Goal: Information Seeking & Learning: Check status

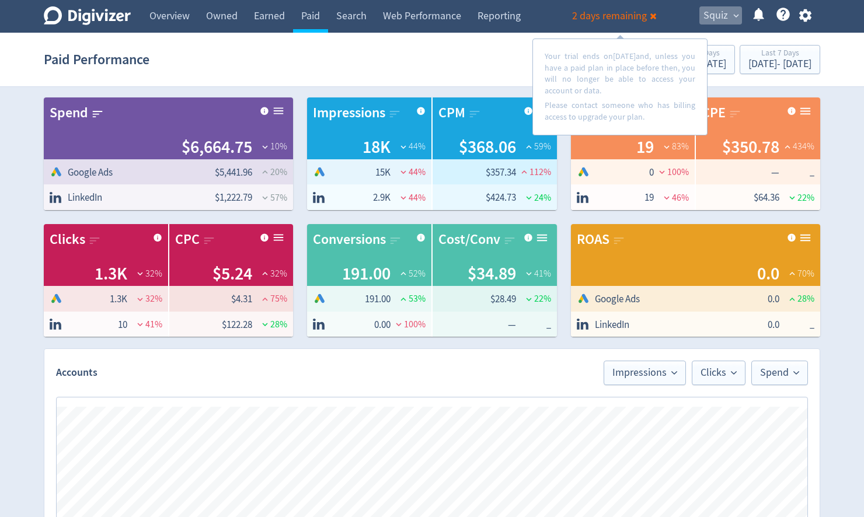
click at [724, 17] on span "Squiz" at bounding box center [716, 15] width 25 height 19
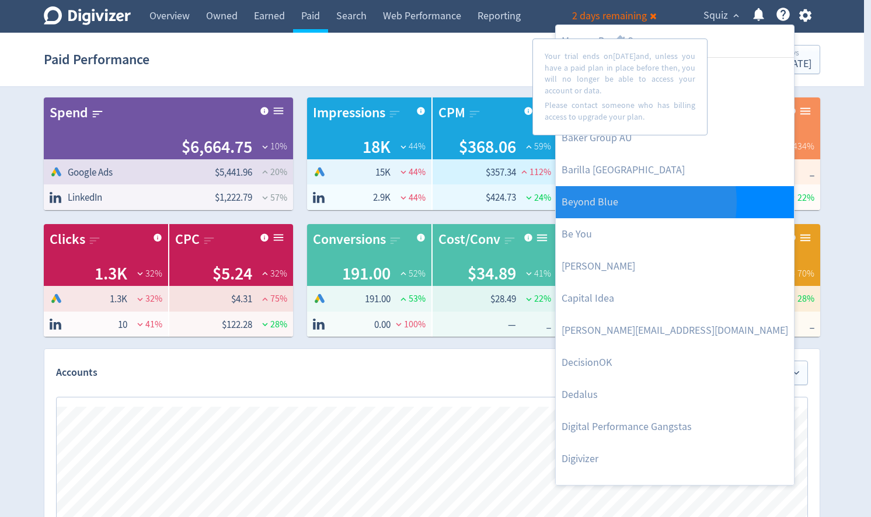
click at [617, 202] on link "Beyond Blue" at bounding box center [675, 202] width 238 height 32
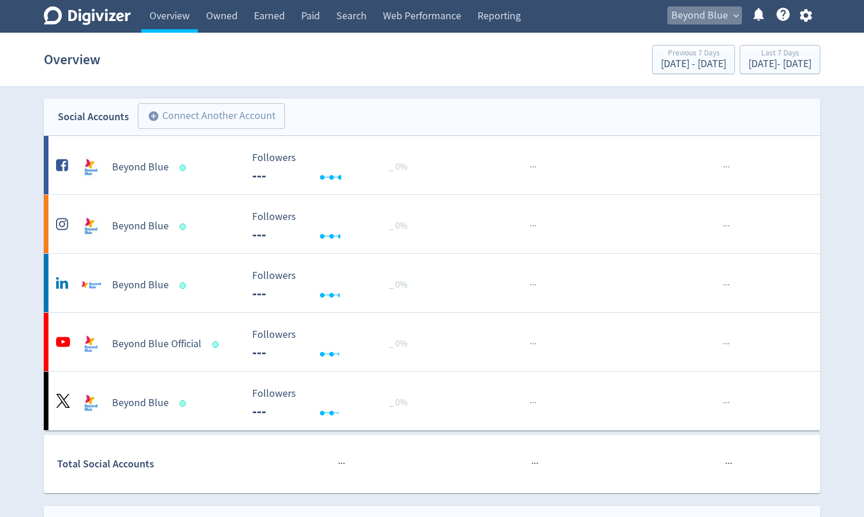
click at [718, 21] on span "Beyond Blue" at bounding box center [699, 15] width 57 height 19
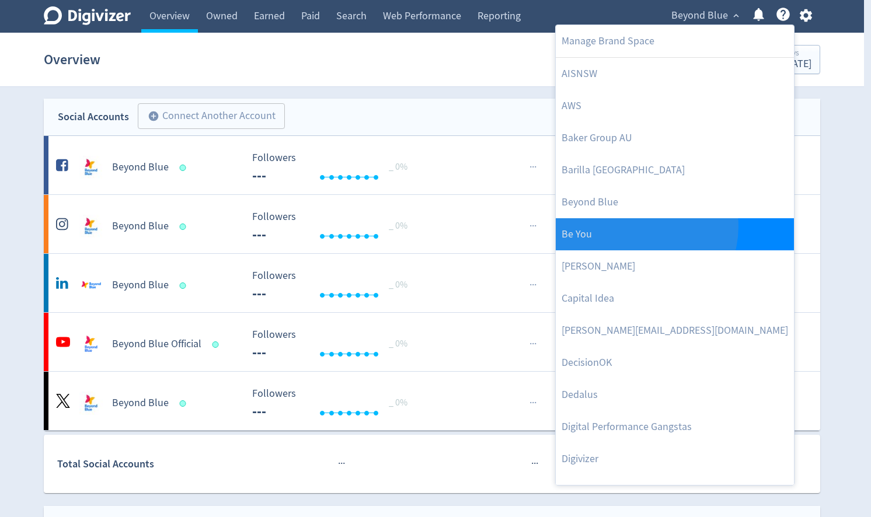
click at [638, 227] on link "Be You" at bounding box center [675, 234] width 238 height 32
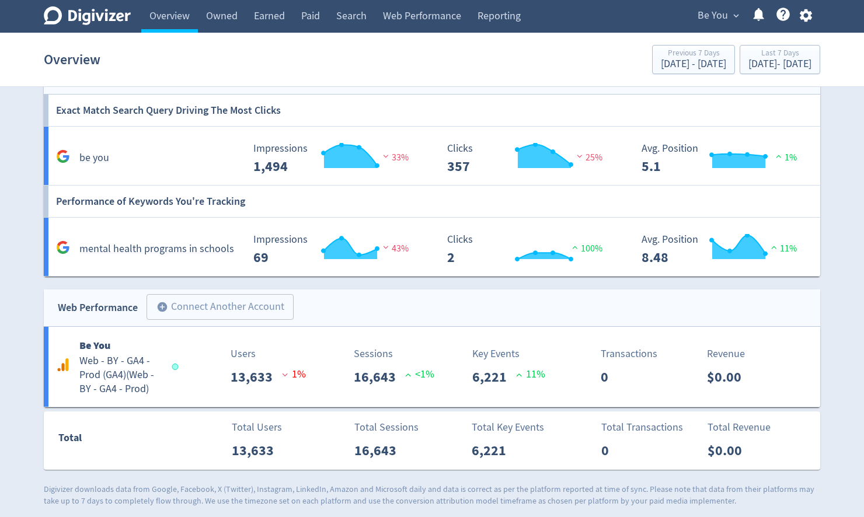
scroll to position [806, 0]
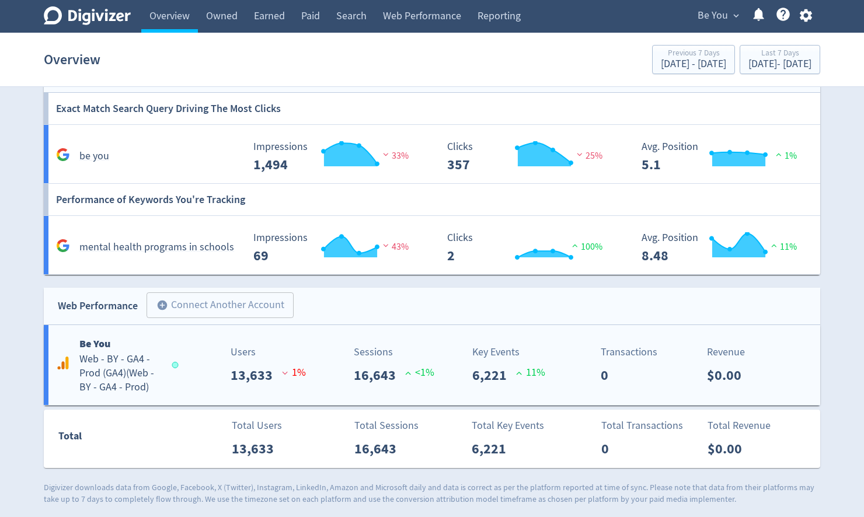
click at [108, 377] on h5 "Web - BY - GA4 - Prod (GA4) ( Web - BY - GA4 - Prod )" at bounding box center [120, 374] width 82 height 42
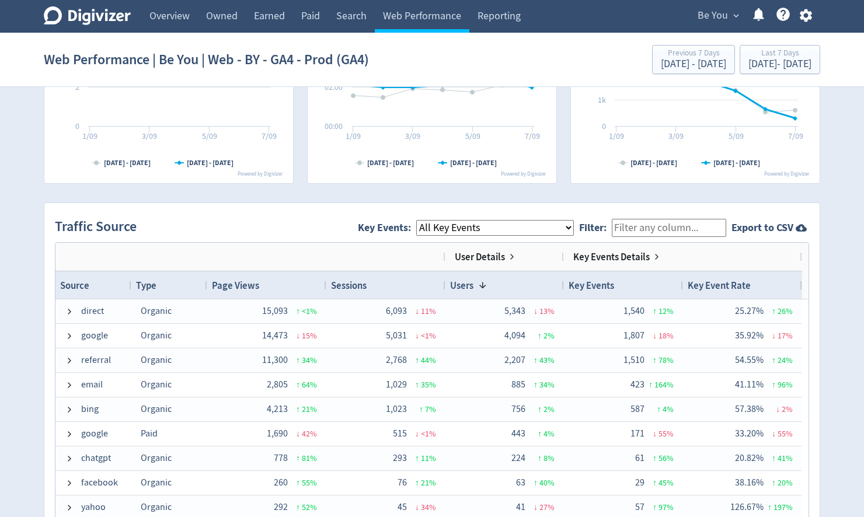
scroll to position [654, 0]
click at [472, 229] on select "All Key Events eCommerce module_start resource login_complete register_complete…" at bounding box center [495, 228] width 158 height 16
select select "module_complete"
click at [426, 220] on select "All Key Events eCommerce module_start resource login_complete register_complete…" at bounding box center [495, 228] width 158 height 16
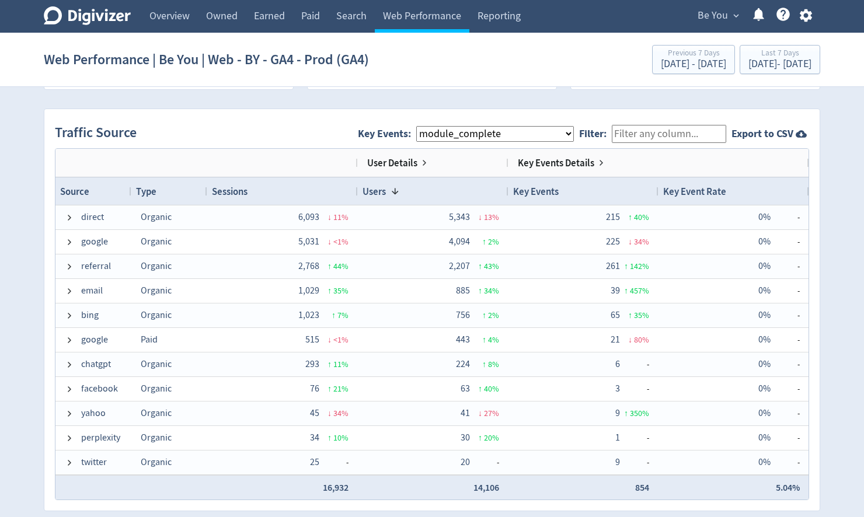
scroll to position [747, 0]
click at [757, 66] on div "[DATE] - [DATE]" at bounding box center [780, 64] width 63 height 11
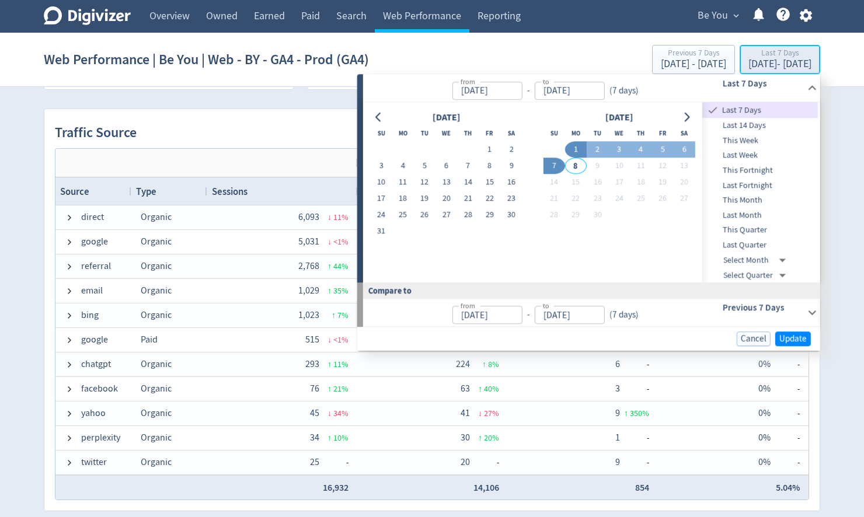
type input "[DATE]"
click at [490, 153] on button "1" at bounding box center [490, 150] width 22 height 16
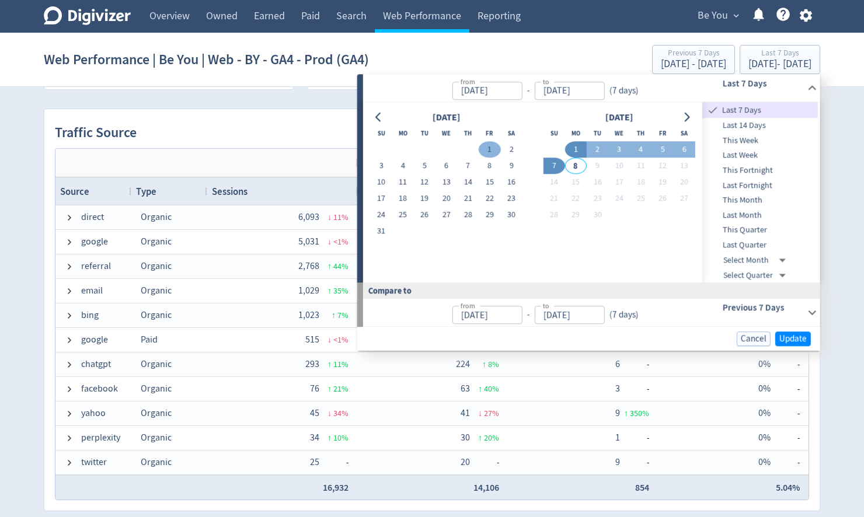
type input "[DATE]"
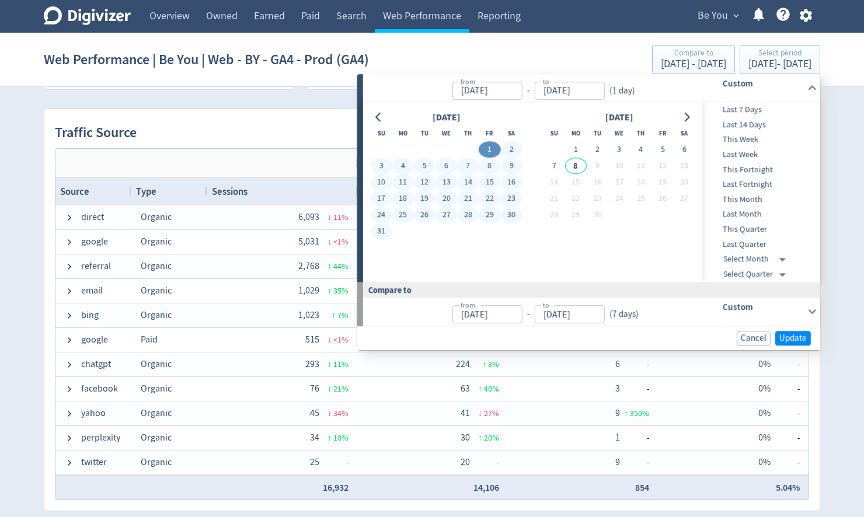
click at [381, 230] on button "31" at bounding box center [381, 232] width 22 height 16
type input "[DATE]"
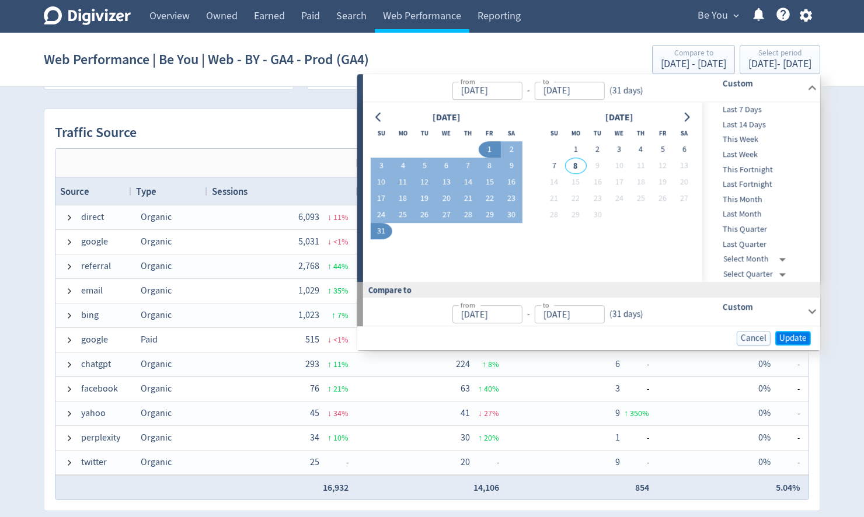
click at [794, 335] on span "Update" at bounding box center [792, 338] width 27 height 9
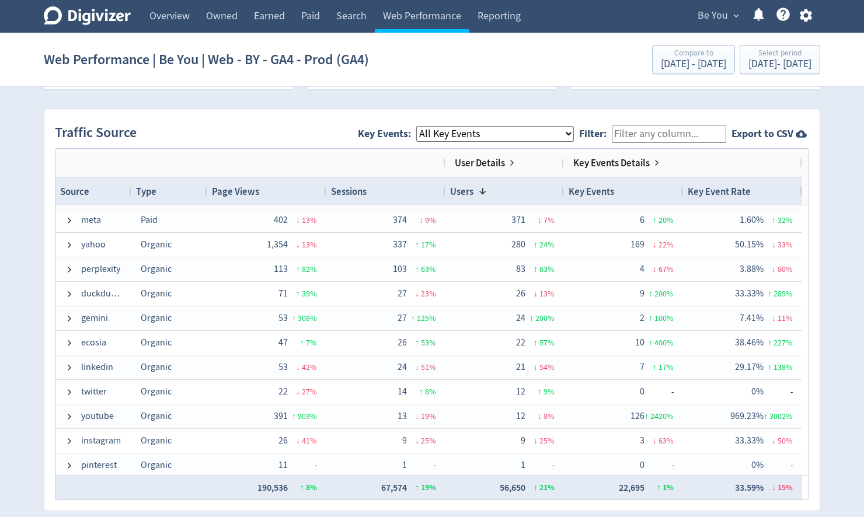
scroll to position [220, 0]
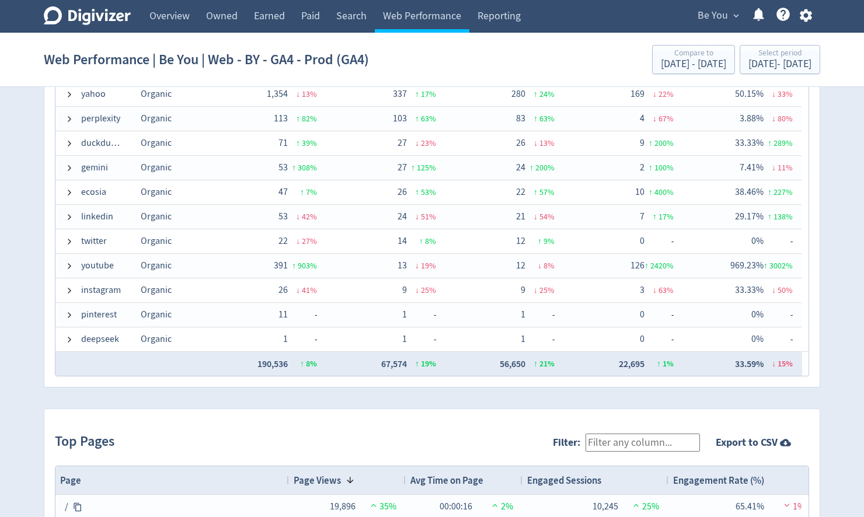
click at [465, 131] on div "direct Organic 57,197 ↑ 6 % 25,639 ↑ 25 % 22,906 ↑ 28 % 5,596 ↓ 8 % 21.83% ↓ 27…" at bounding box center [428, 107] width 747 height 490
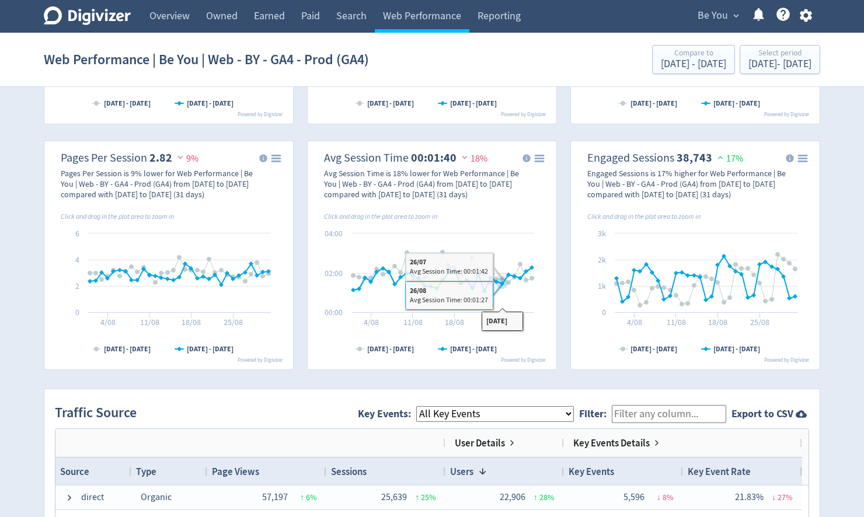
scroll to position [420, 0]
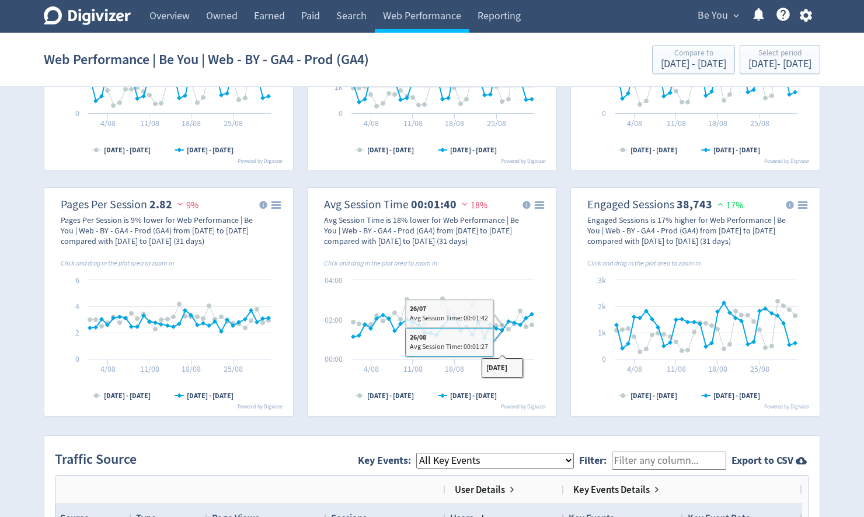
click at [482, 464] on select "All Key Events eCommerce module_start resource login_complete register_complete…" at bounding box center [495, 461] width 158 height 16
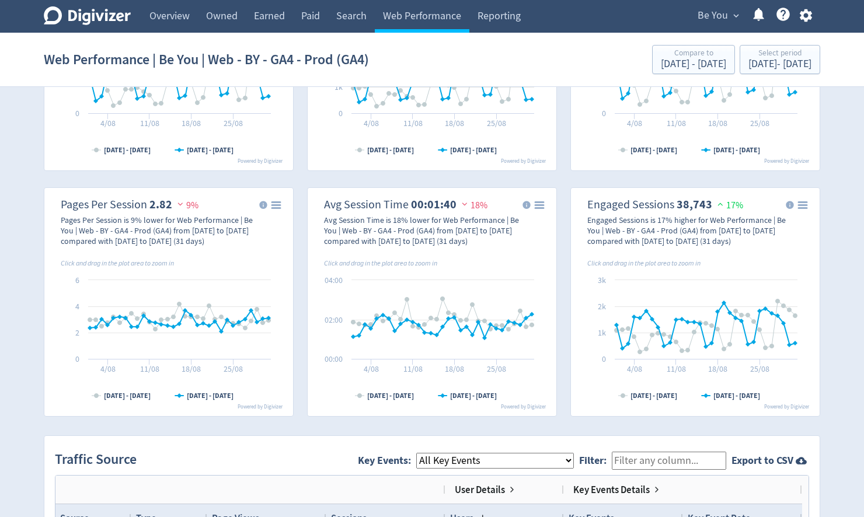
select select "module_complete"
click at [426, 453] on select "All Key Events eCommerce module_start resource login_complete register_complete…" at bounding box center [495, 461] width 158 height 16
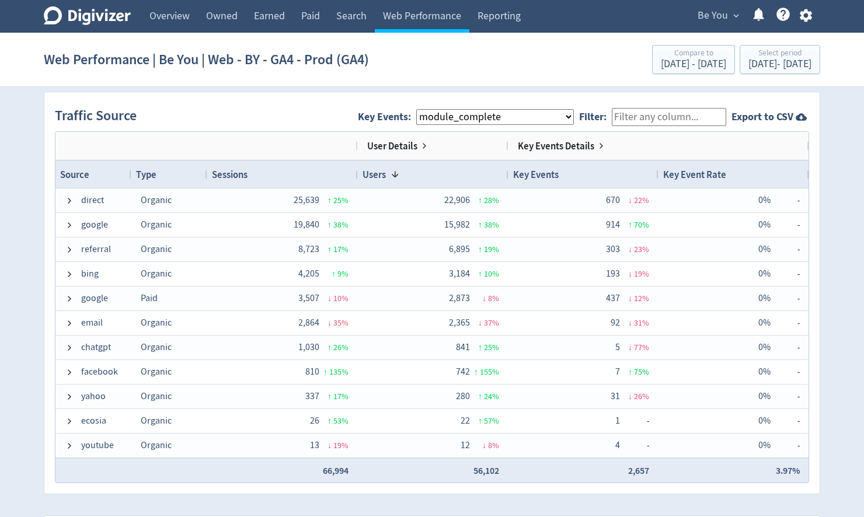
scroll to position [794, 0]
